Goal: Navigation & Orientation: Find specific page/section

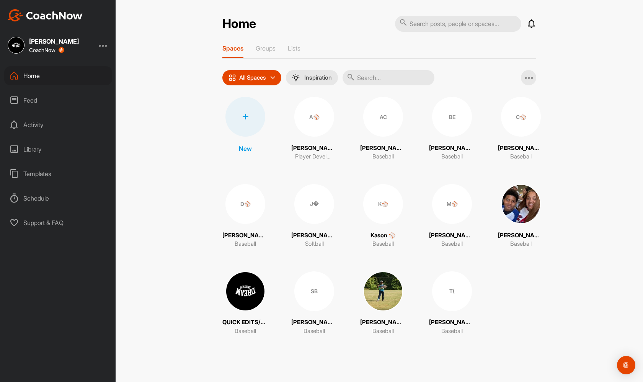
click at [248, 207] on div "D⚾" at bounding box center [245, 204] width 40 height 40
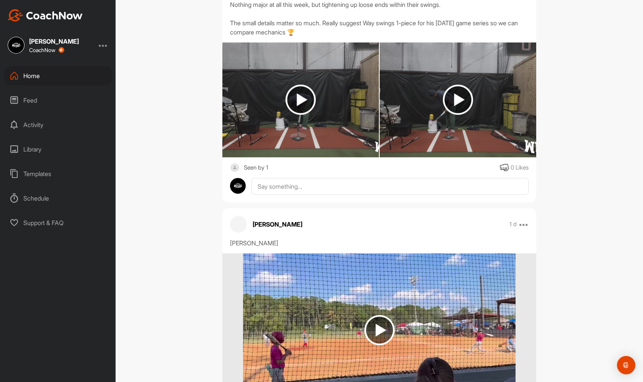
scroll to position [429, 0]
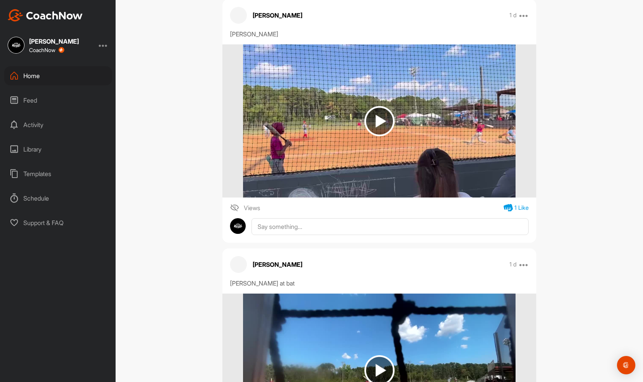
click at [385, 114] on img at bounding box center [379, 121] width 30 height 30
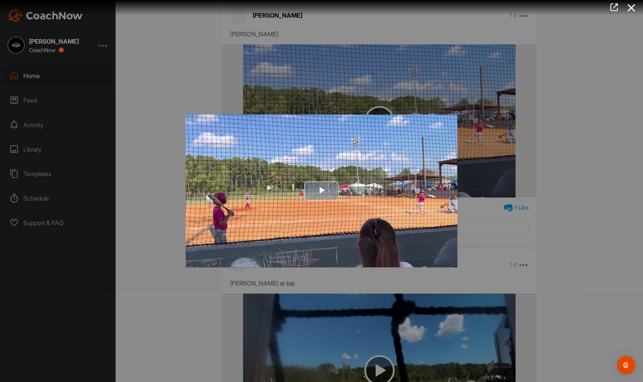
click at [321, 191] on span "Video Player" at bounding box center [321, 191] width 0 height 0
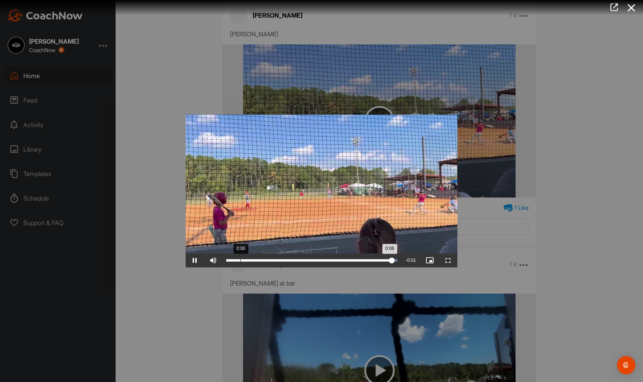
click at [240, 260] on div "Loaded : 100.00% 0:00 0:06" at bounding box center [311, 260] width 171 height 2
click at [196, 261] on span "Video Player" at bounding box center [195, 261] width 18 height 0
click at [238, 261] on div "Volume Level" at bounding box center [231, 261] width 14 height 2
drag, startPoint x: 276, startPoint y: 262, endPoint x: 235, endPoint y: 262, distance: 40.9
click at [235, 262] on div "Loaded : 100.00% 0:00 0:00" at bounding box center [311, 261] width 179 height 14
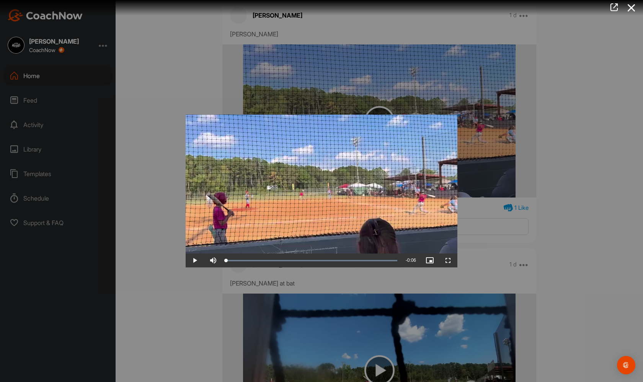
click at [193, 261] on span "Video Player" at bounding box center [195, 261] width 18 height 0
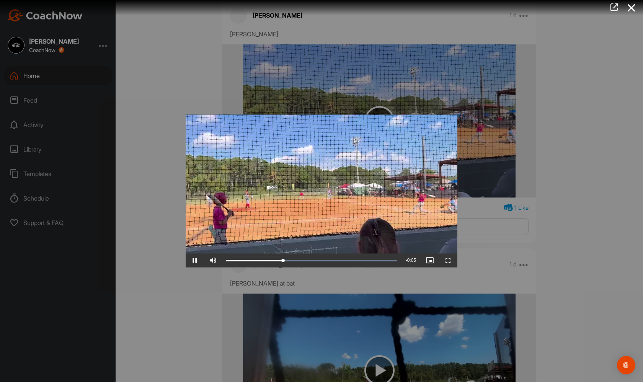
scroll to position [0, 0]
click at [198, 296] on div at bounding box center [321, 191] width 643 height 382
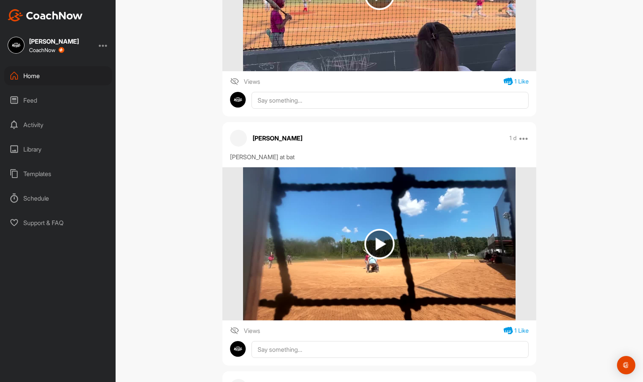
scroll to position [568, 0]
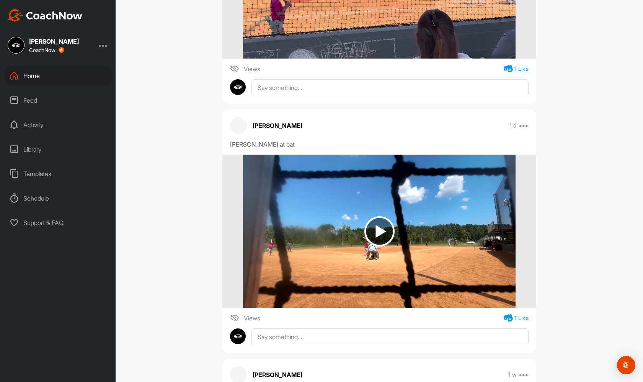
click at [373, 225] on img at bounding box center [379, 231] width 30 height 30
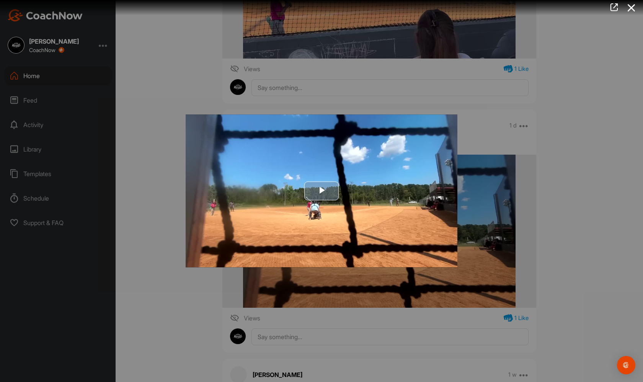
click at [321, 191] on span "Video Player" at bounding box center [321, 191] width 0 height 0
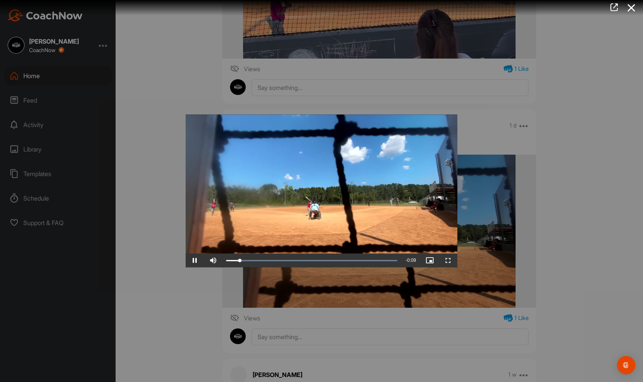
click at [447, 261] on span "Video Player" at bounding box center [448, 261] width 18 height 0
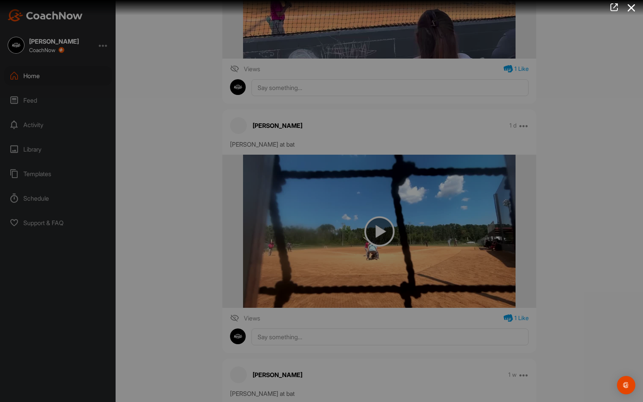
click at [222, 201] on div "Loaded : 100.00% 0:01 0:06" at bounding box center [311, 194] width 179 height 14
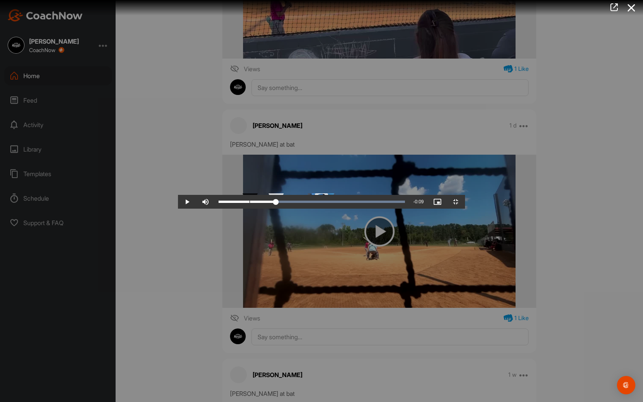
click at [215, 209] on div "Loaded : 100.00% 0:00 0:02" at bounding box center [312, 202] width 194 height 14
click at [218, 203] on div "Loaded : 100.00% 0:00 0:05" at bounding box center [311, 201] width 186 height 2
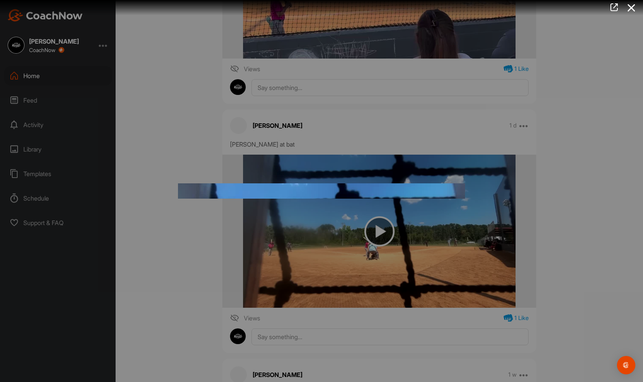
click at [199, 90] on div at bounding box center [321, 191] width 643 height 382
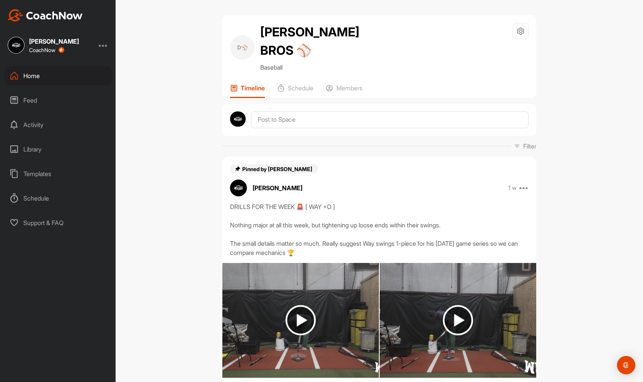
scroll to position [0, 0]
click at [253, 44] on div "D⚾" at bounding box center [242, 47] width 24 height 24
click at [85, 71] on div "Home" at bounding box center [58, 75] width 108 height 19
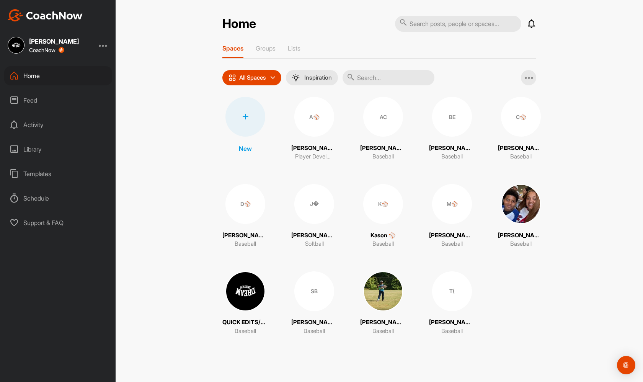
click at [507, 122] on div "C⚾" at bounding box center [521, 117] width 40 height 40
click at [441, 125] on div "BE" at bounding box center [452, 117] width 40 height 40
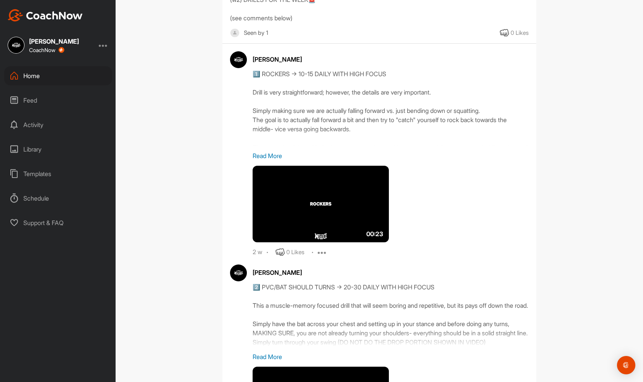
scroll to position [714, 0]
click at [277, 154] on p "Read More" at bounding box center [391, 156] width 276 height 9
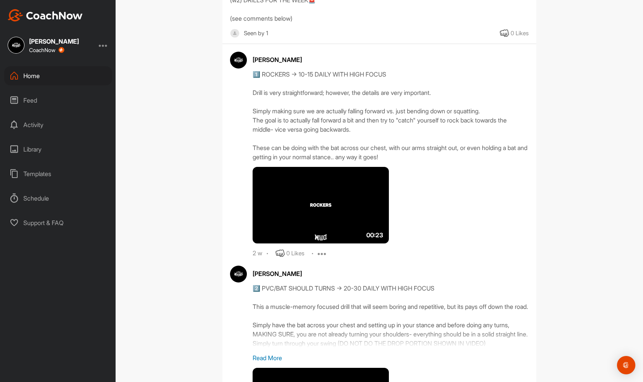
scroll to position [772, 0]
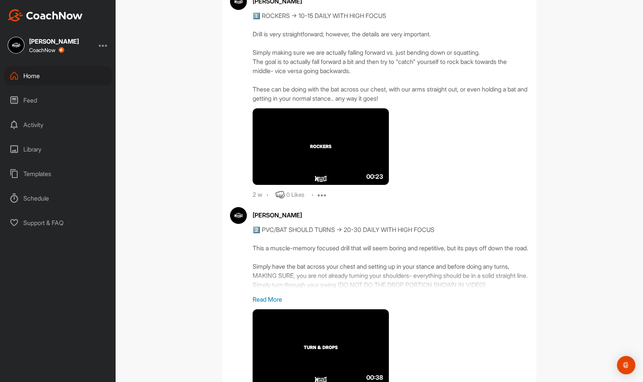
click at [273, 304] on p "Read More" at bounding box center [391, 299] width 276 height 9
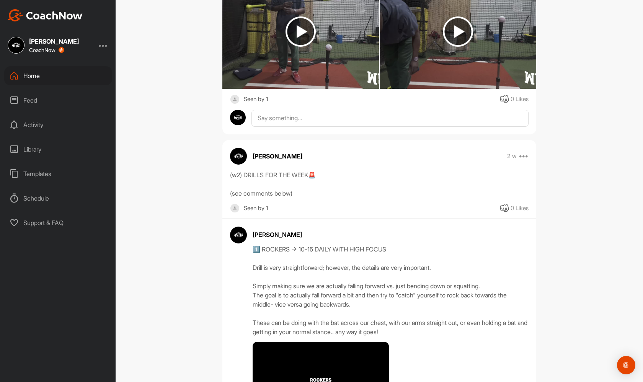
scroll to position [527, 0]
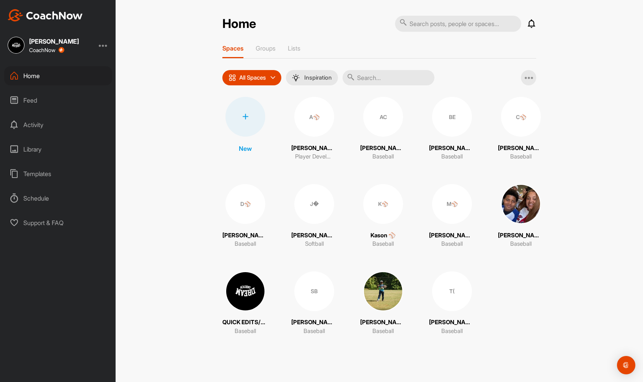
click at [443, 119] on div "BE" at bounding box center [452, 117] width 40 height 40
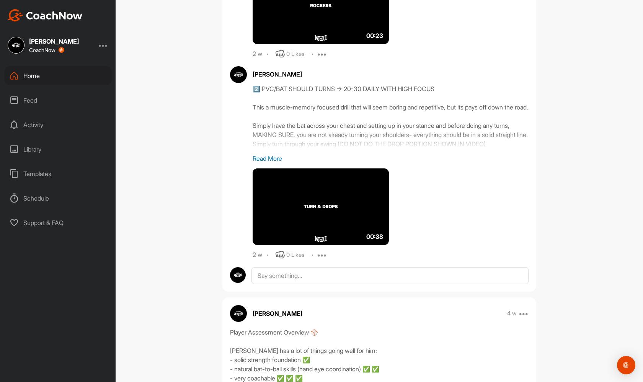
scroll to position [1017, 0]
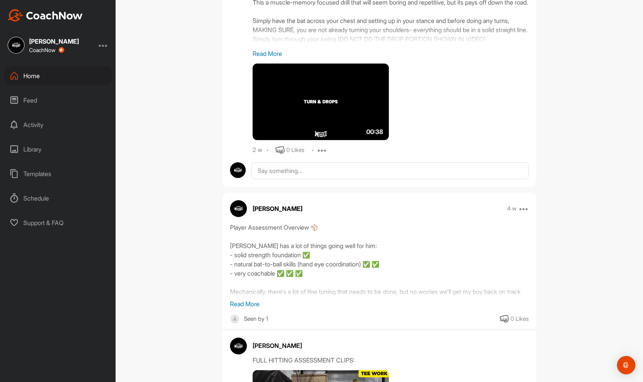
click at [256, 308] on p "Read More" at bounding box center [379, 303] width 298 height 9
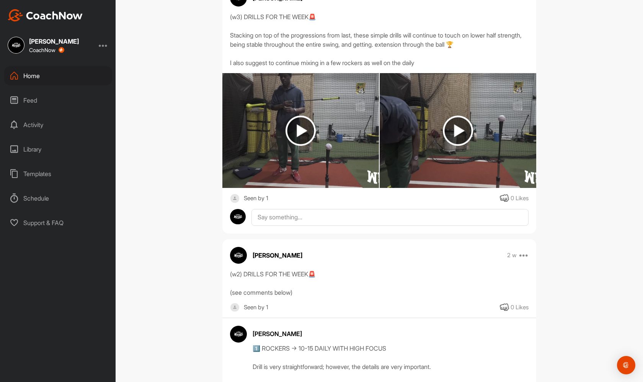
scroll to position [437, 0]
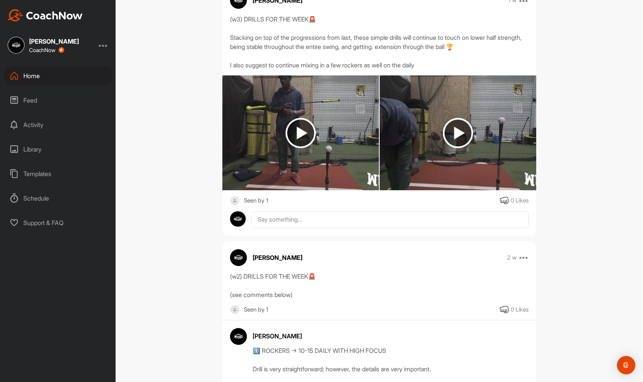
click at [275, 295] on div "(w2) DRILLS FOR THE WEEK🚨 (see comments below)" at bounding box center [379, 286] width 298 height 28
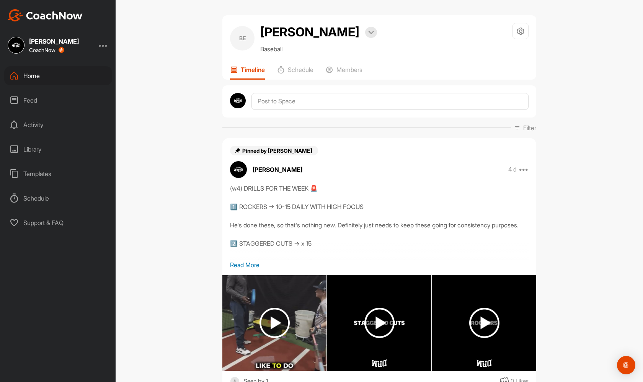
scroll to position [0, 0]
